Goal: Information Seeking & Learning: Learn about a topic

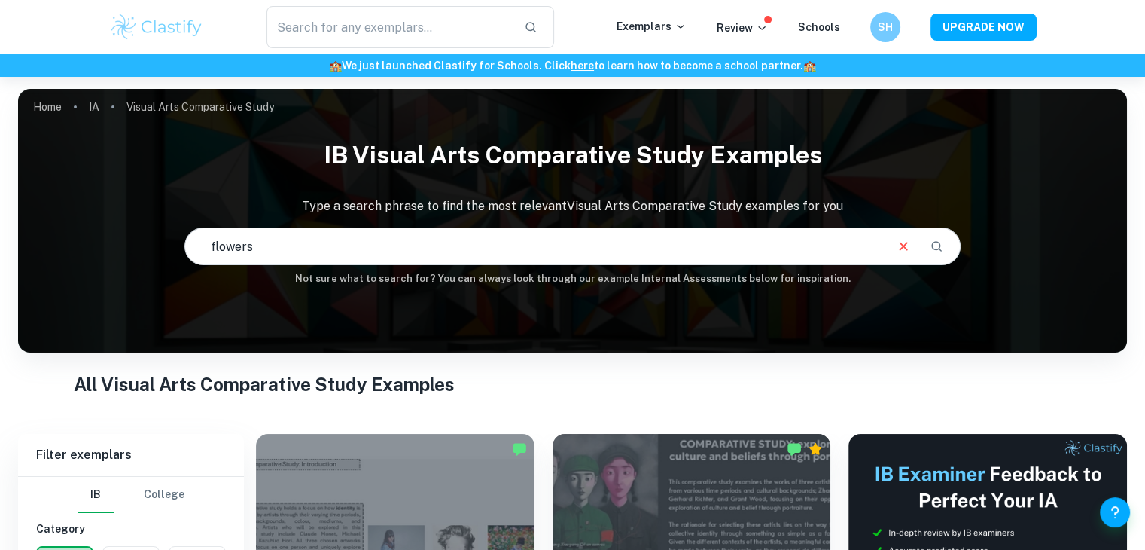
type input "flowers"
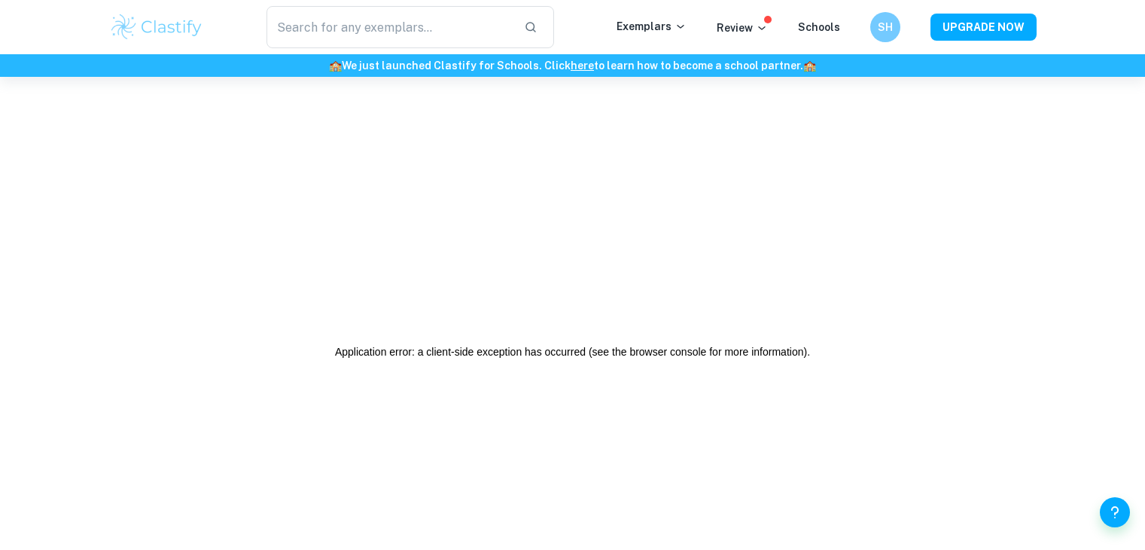
scroll to position [77, 0]
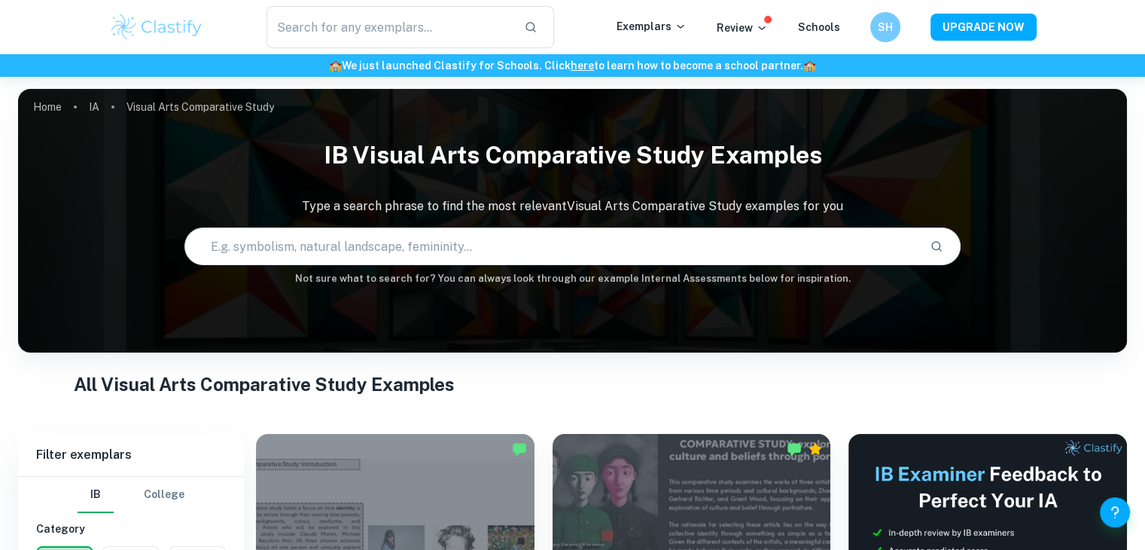
click at [699, 249] on input "text" at bounding box center [551, 246] width 733 height 42
type input "flowers"
click at [940, 245] on icon "Search" at bounding box center [937, 246] width 11 height 11
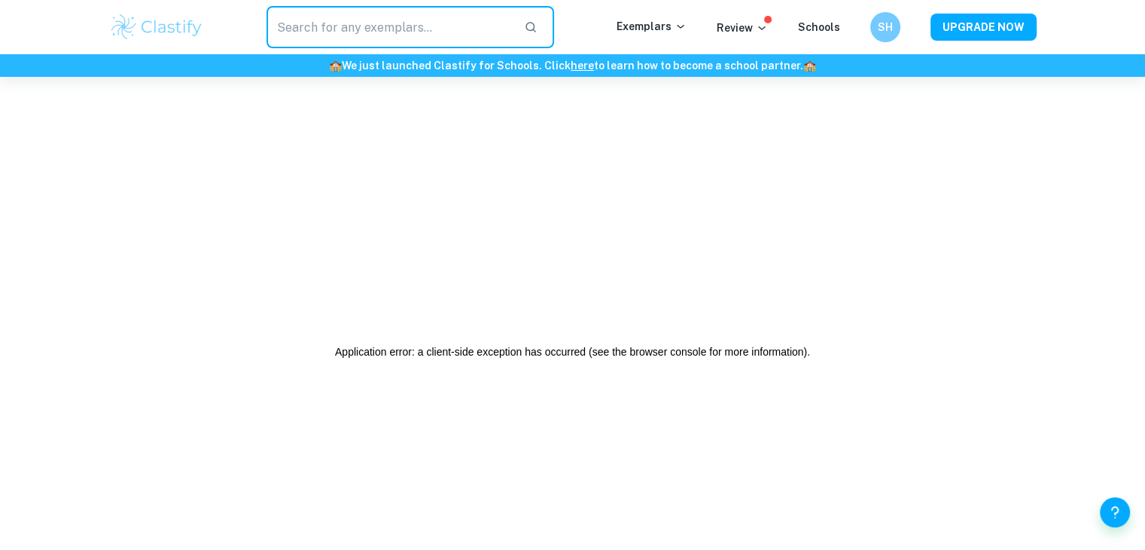
click at [352, 20] on input "text" at bounding box center [390, 27] width 246 height 42
type input "flowers"
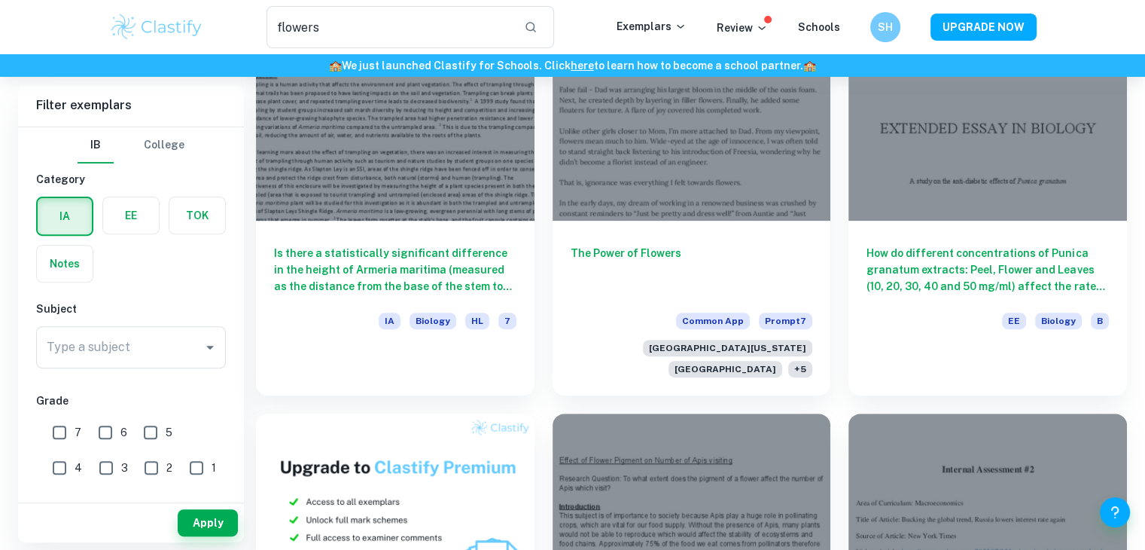
scroll to position [515, 0]
click at [169, 339] on input "Type a subject" at bounding box center [120, 347] width 154 height 29
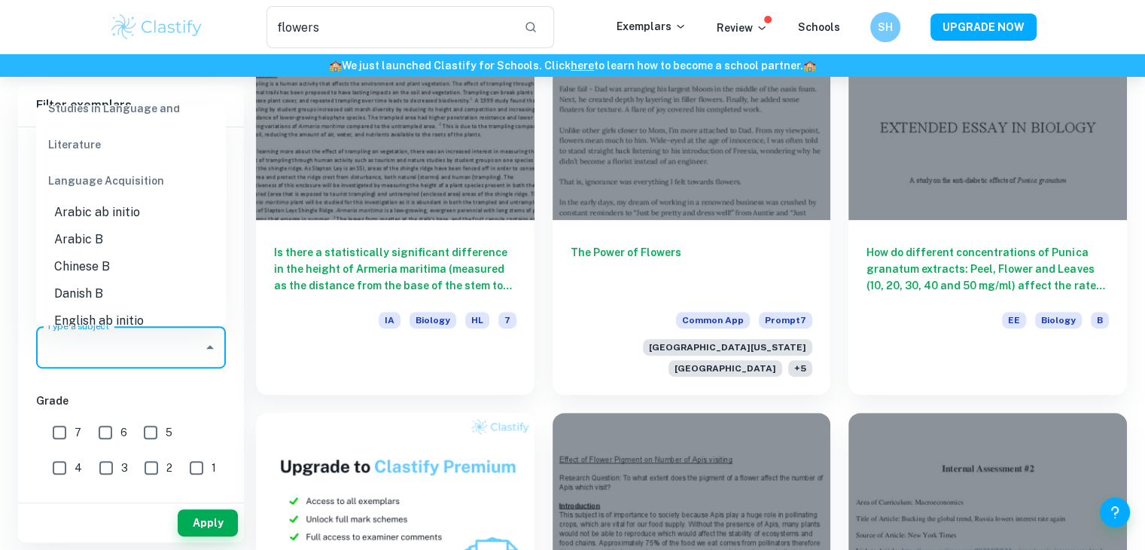
scroll to position [846, 0]
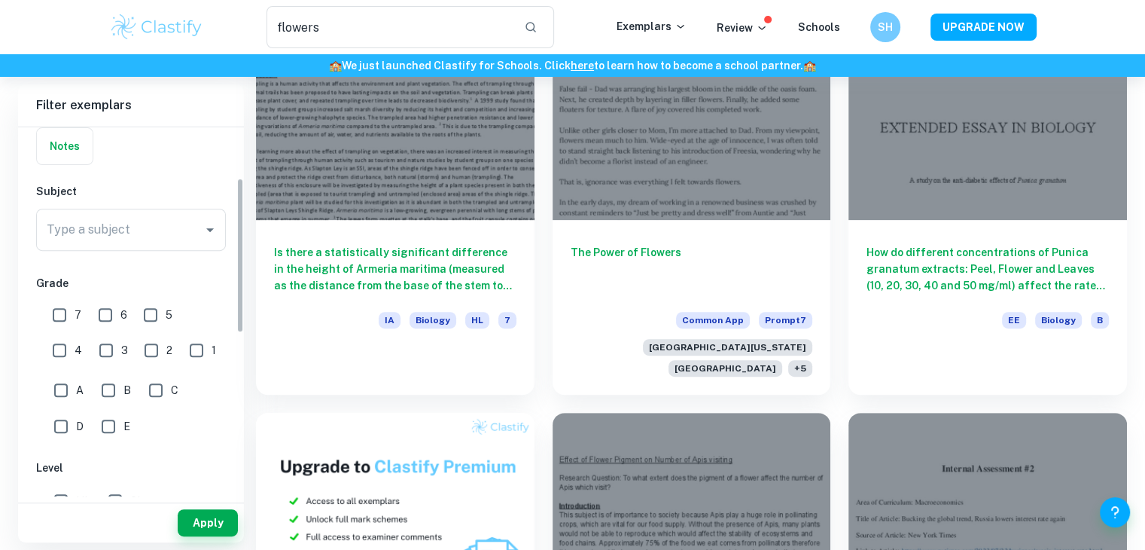
scroll to position [117, 0]
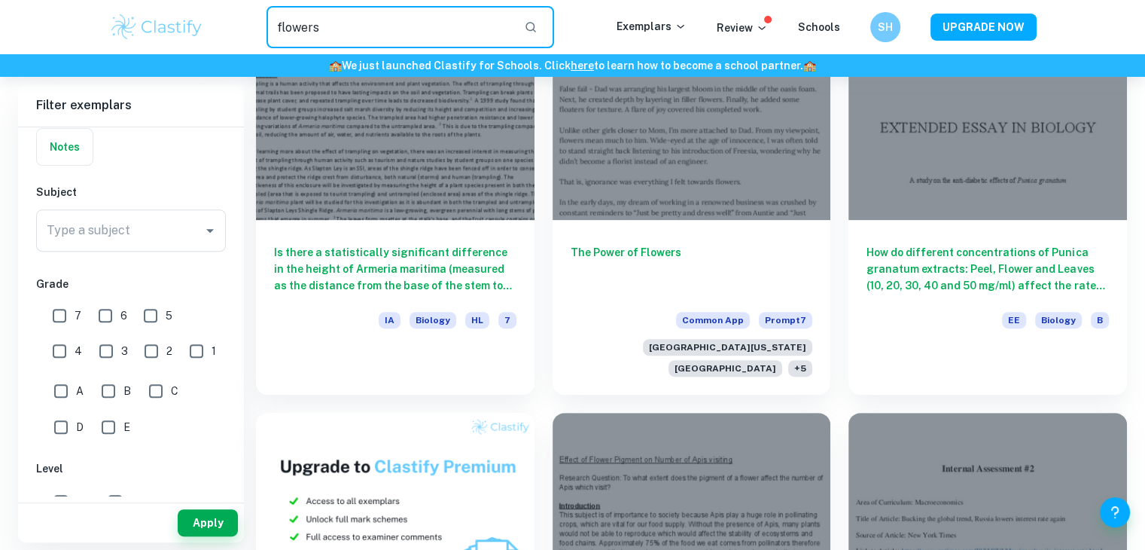
drag, startPoint x: 363, startPoint y: 34, endPoint x: 279, endPoint y: 50, distance: 85.8
click at [279, 50] on div "flowers ​ Exemplars Review Schools SH UPGRADE NOW" at bounding box center [572, 27] width 1145 height 54
type input "architecture"
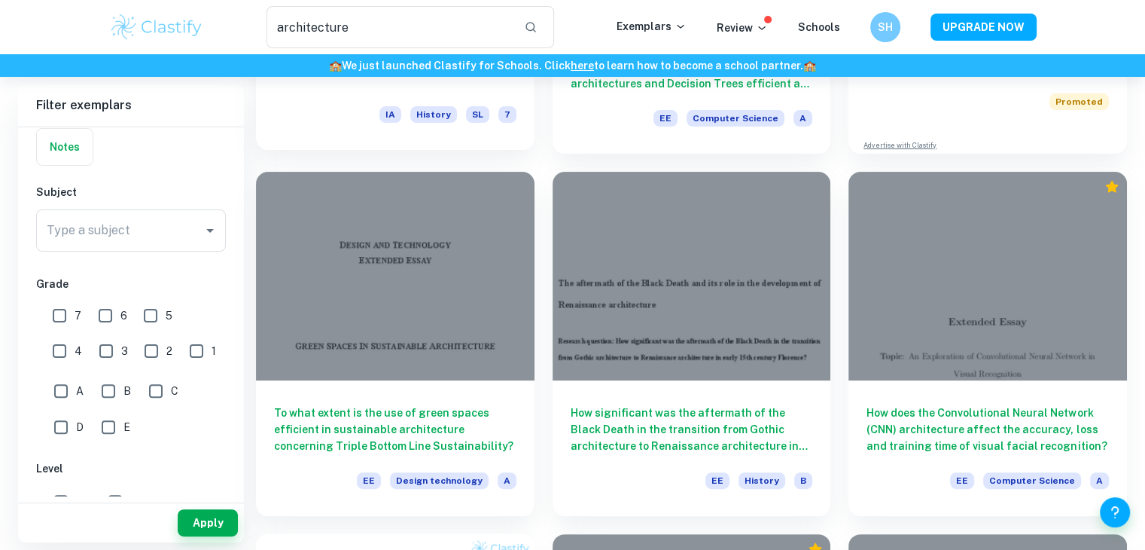
scroll to position [355, 0]
click at [64, 308] on input "7" at bounding box center [59, 315] width 30 height 30
checkbox input "true"
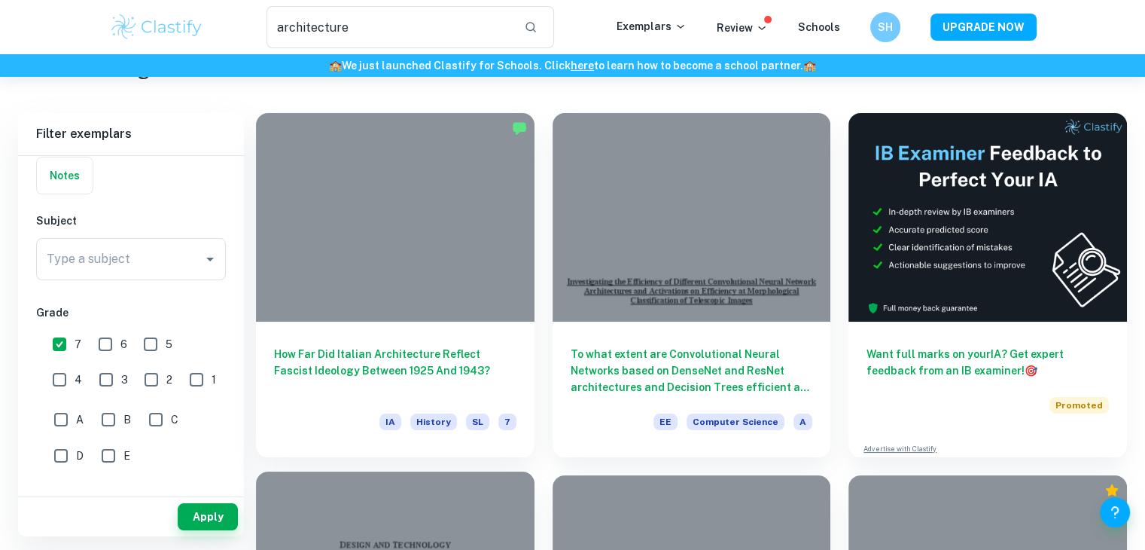
scroll to position [51, 0]
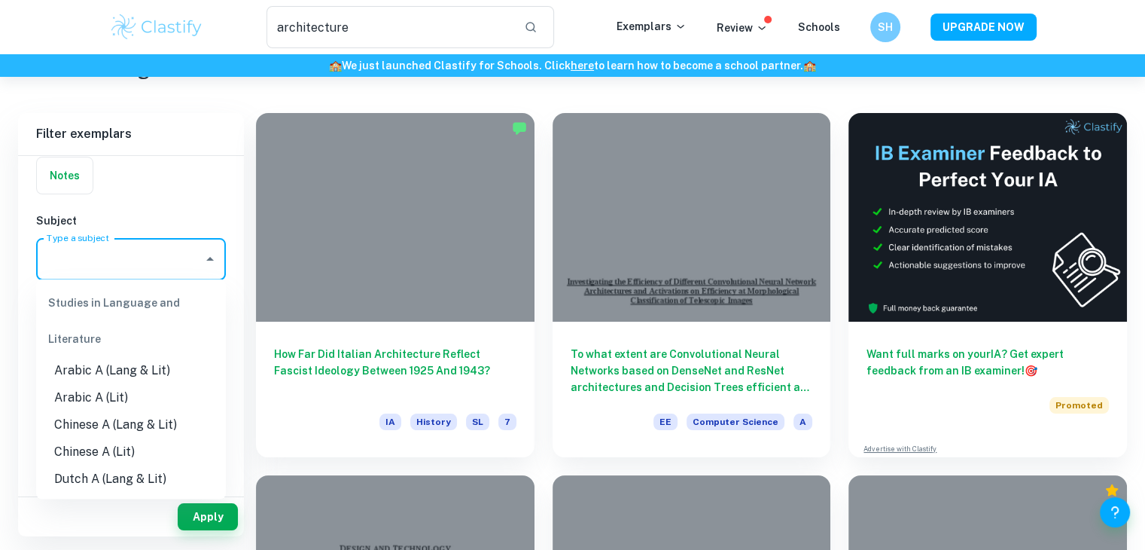
click at [127, 264] on input "Type a subject" at bounding box center [120, 259] width 154 height 29
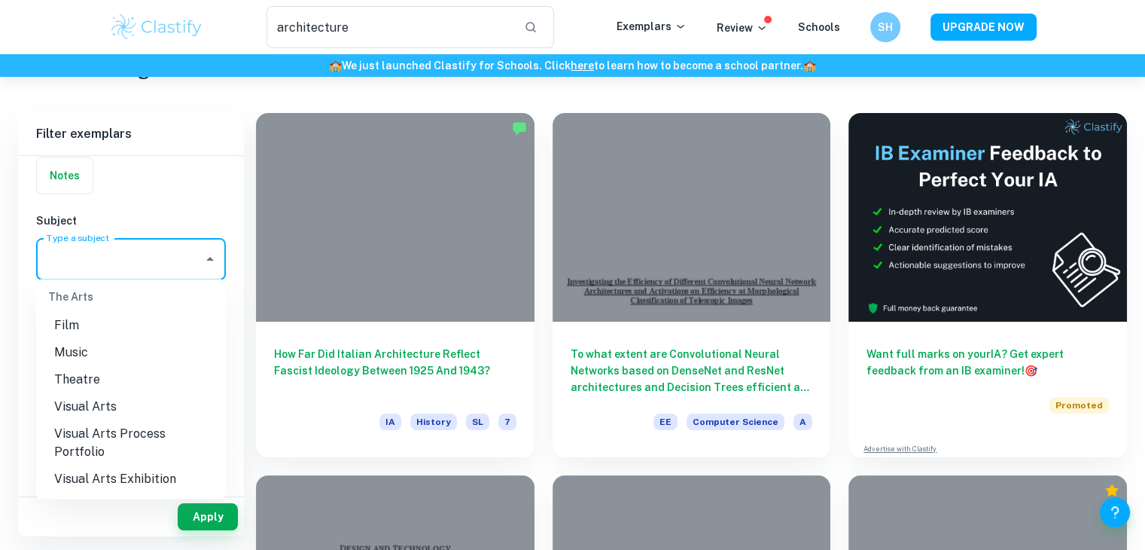
scroll to position [2295, 0]
click at [110, 407] on li "Visual Arts" at bounding box center [131, 406] width 190 height 27
type input "Visual Arts"
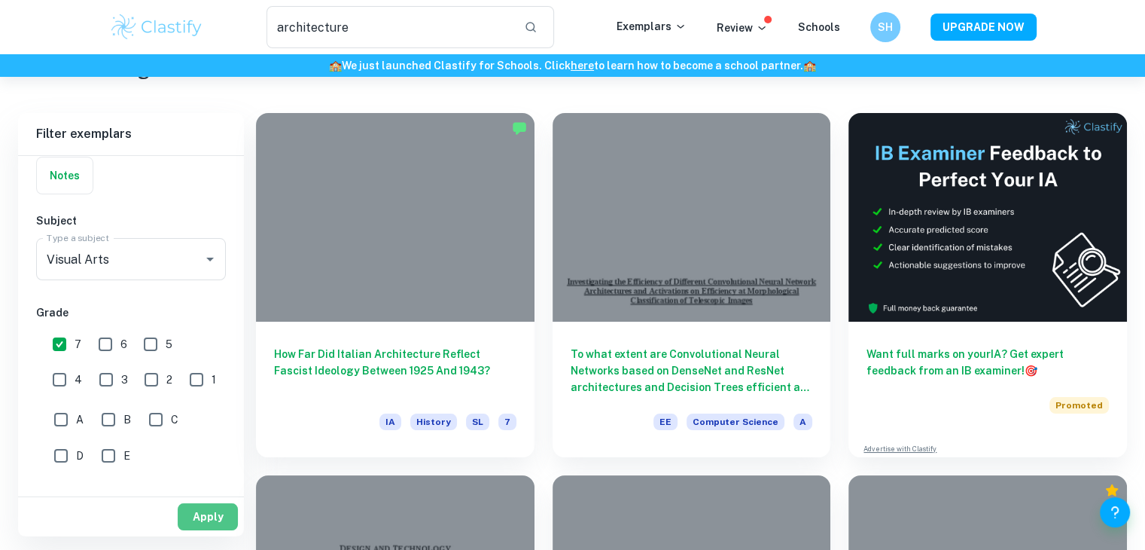
click at [202, 518] on button "Apply" at bounding box center [208, 516] width 60 height 27
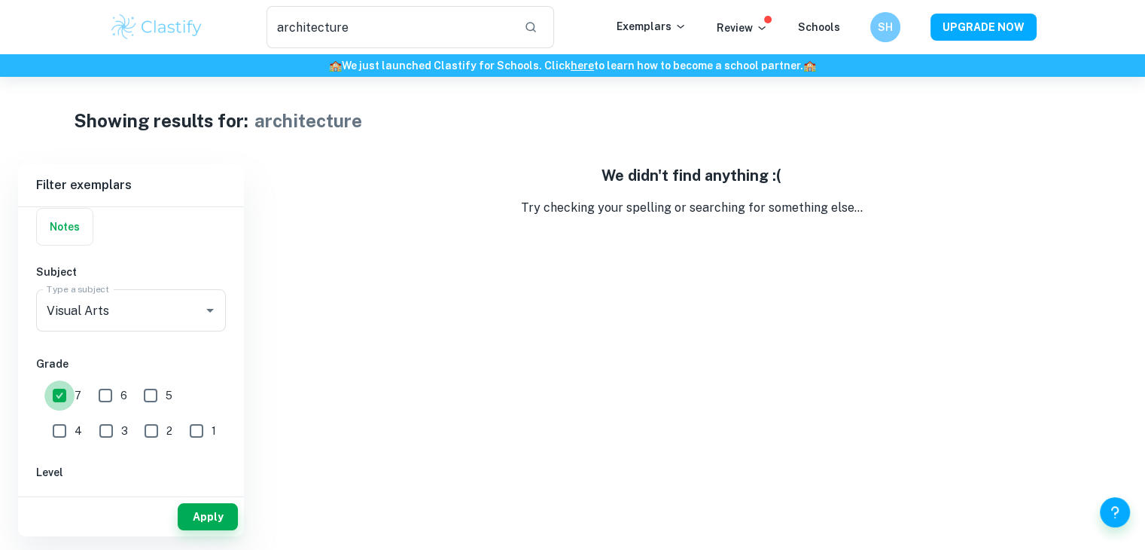
click at [55, 389] on input "7" at bounding box center [59, 395] width 30 height 30
checkbox input "false"
click at [202, 526] on button "Apply" at bounding box center [208, 516] width 60 height 27
click at [196, 514] on button "Apply" at bounding box center [208, 516] width 60 height 27
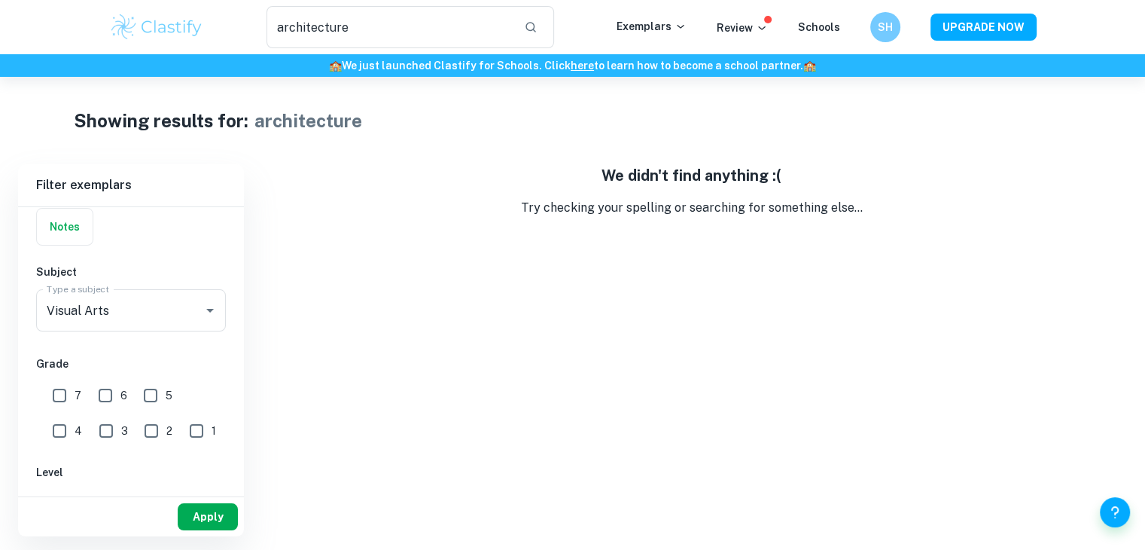
click at [197, 514] on button "Apply" at bounding box center [208, 516] width 60 height 27
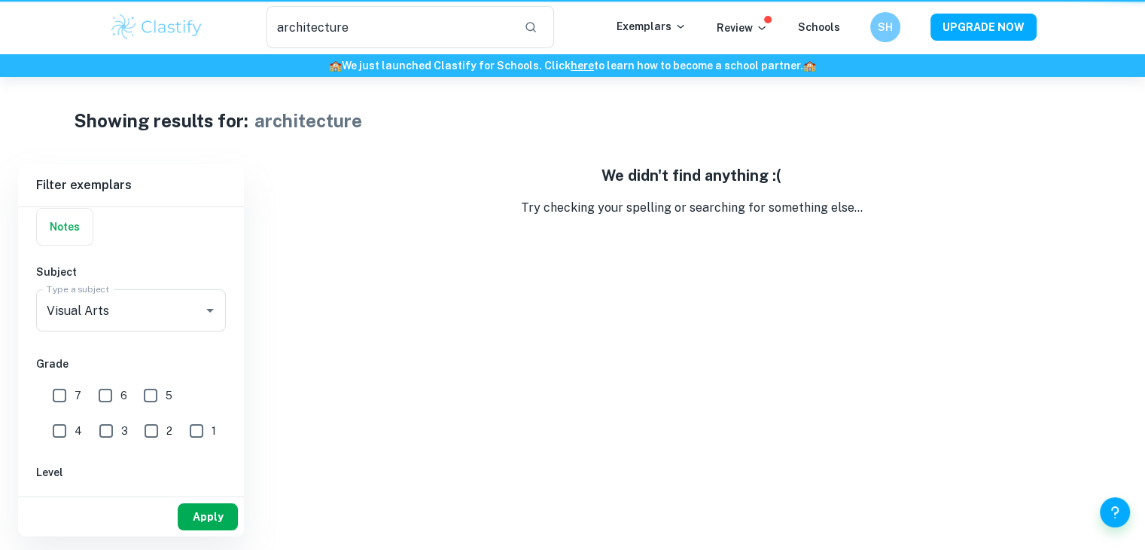
click at [198, 513] on button "Apply" at bounding box center [208, 516] width 60 height 27
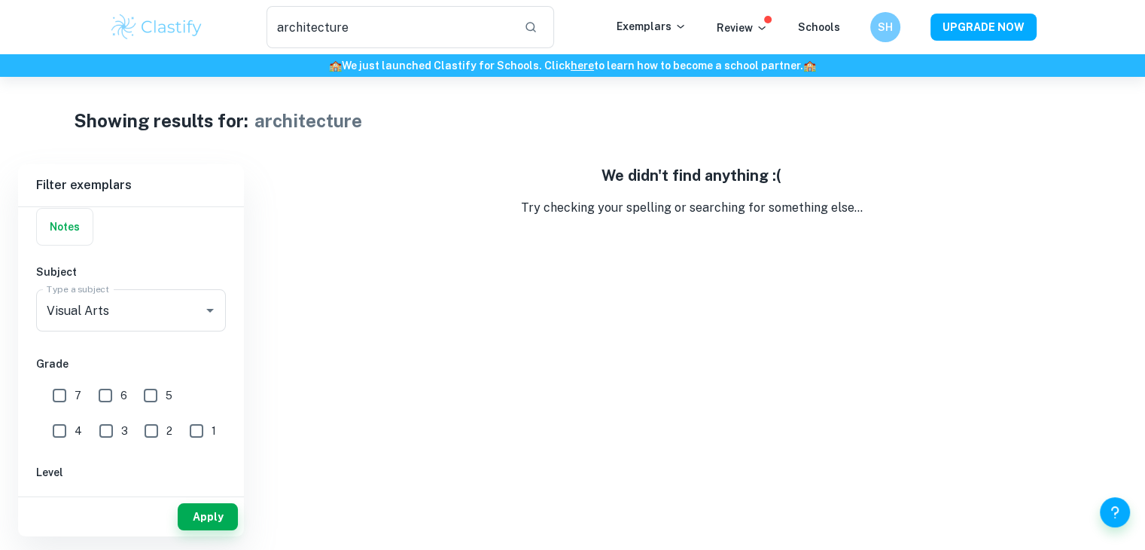
click at [198, 513] on button "Apply" at bounding box center [208, 516] width 60 height 27
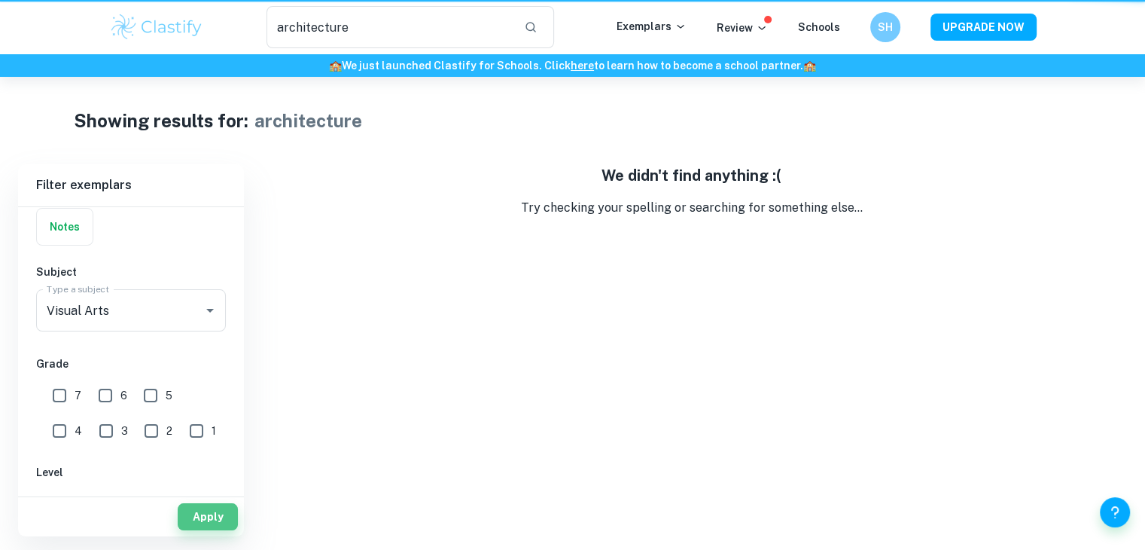
click at [198, 513] on button "Apply" at bounding box center [208, 516] width 60 height 27
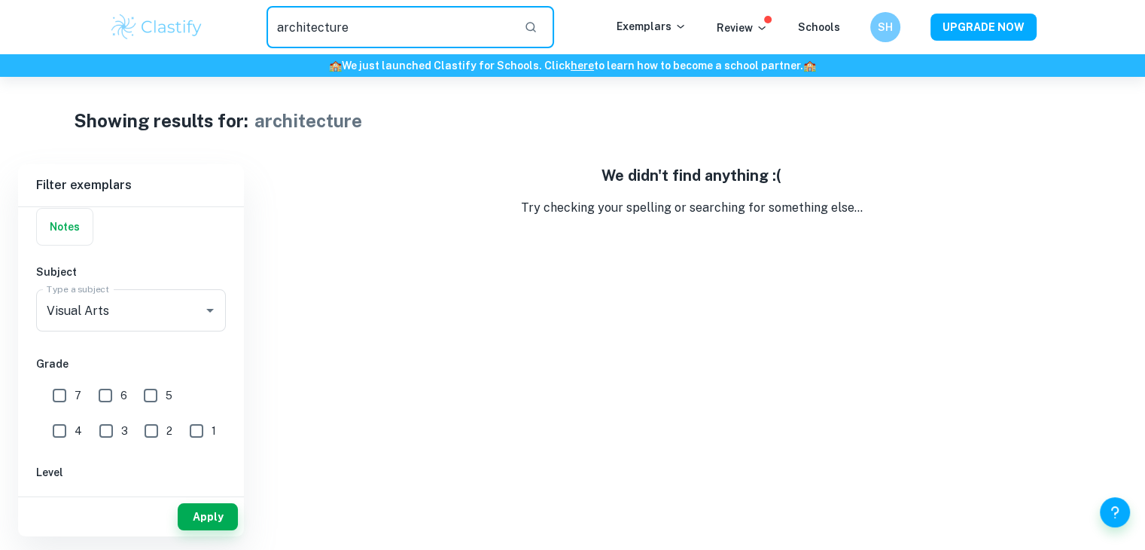
click at [374, 31] on input "architecture" at bounding box center [390, 27] width 246 height 42
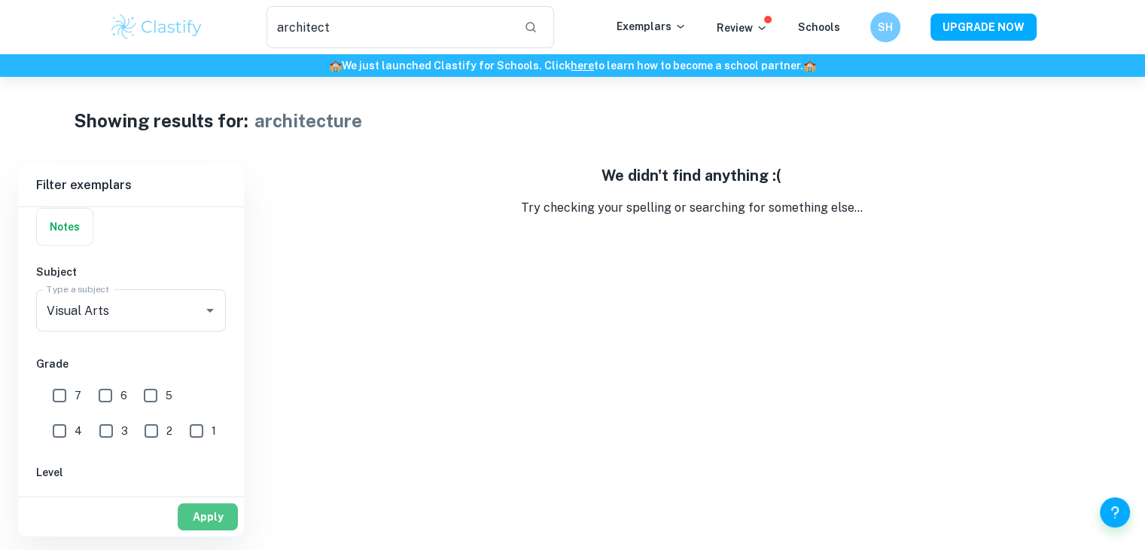
drag, startPoint x: 199, startPoint y: 505, endPoint x: 205, endPoint y: 518, distance: 14.8
click at [205, 518] on button "Apply" at bounding box center [208, 516] width 60 height 27
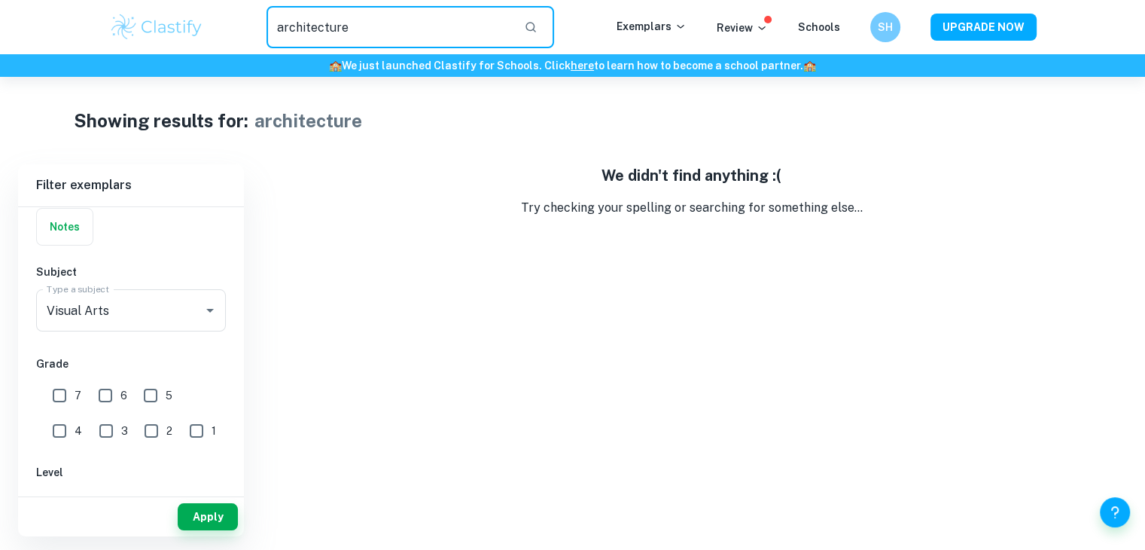
click at [381, 37] on input "architecture" at bounding box center [390, 27] width 246 height 42
click at [381, 37] on input "architect" at bounding box center [390, 27] width 246 height 42
type input "a"
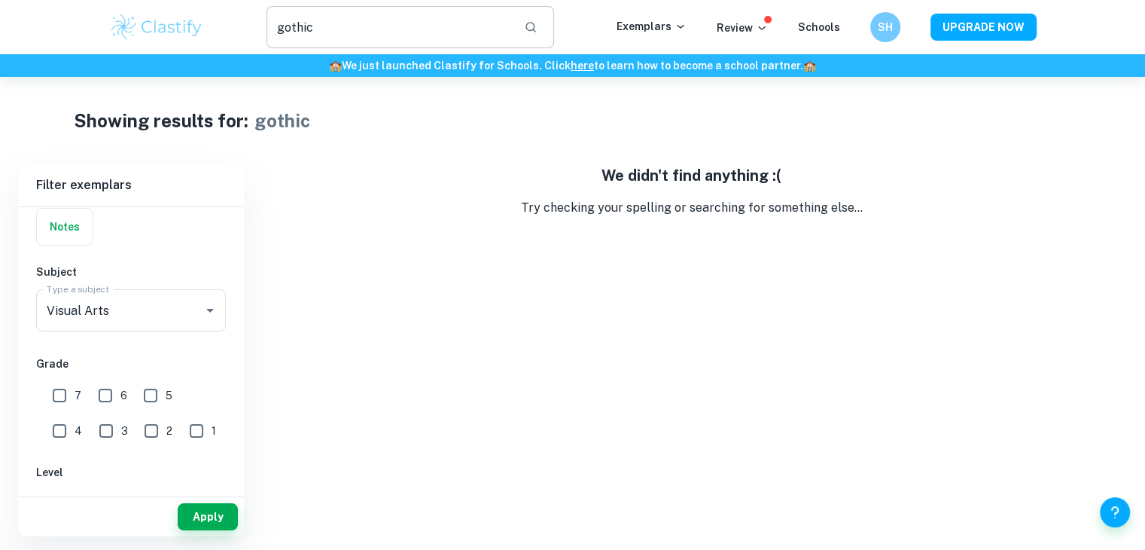
click at [381, 37] on input "gothic" at bounding box center [390, 27] width 246 height 42
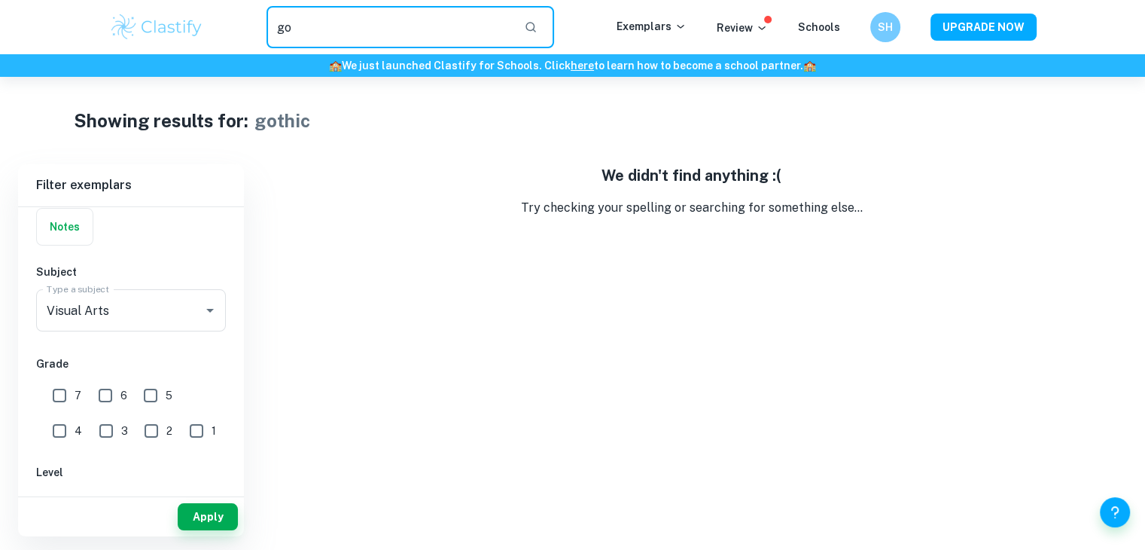
type input "g"
type input "churches"
